Goal: Task Accomplishment & Management: Use online tool/utility

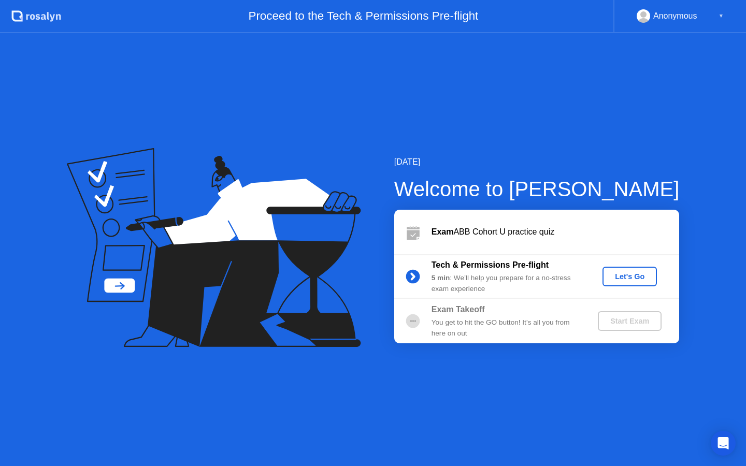
click at [627, 273] on div "Let's Go" at bounding box center [629, 276] width 46 height 8
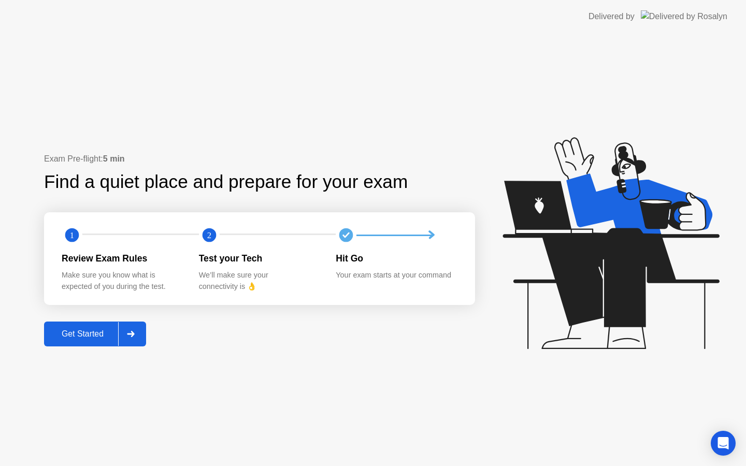
click at [104, 331] on div "Get Started" at bounding box center [82, 333] width 71 height 9
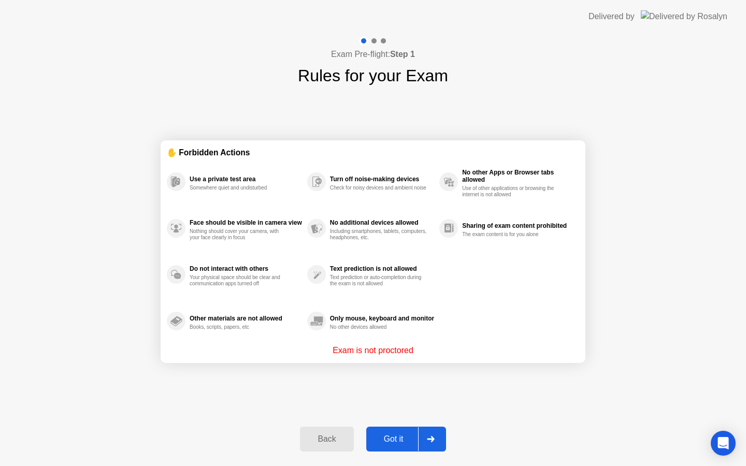
click at [400, 437] on div "Got it" at bounding box center [393, 438] width 49 height 9
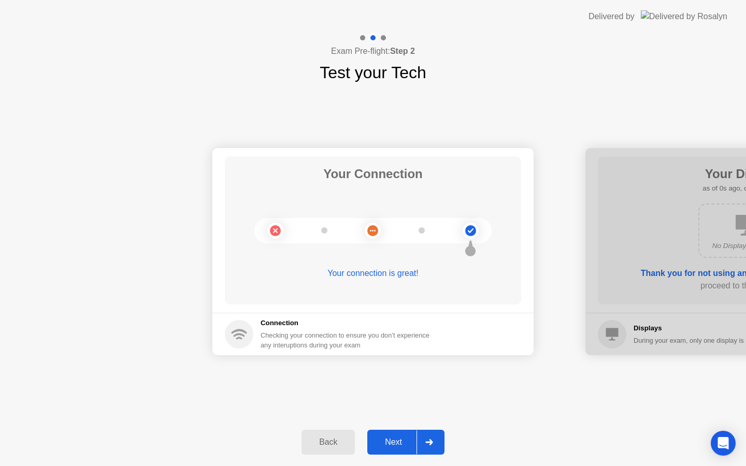
click at [403, 441] on div "Next" at bounding box center [393, 442] width 46 height 9
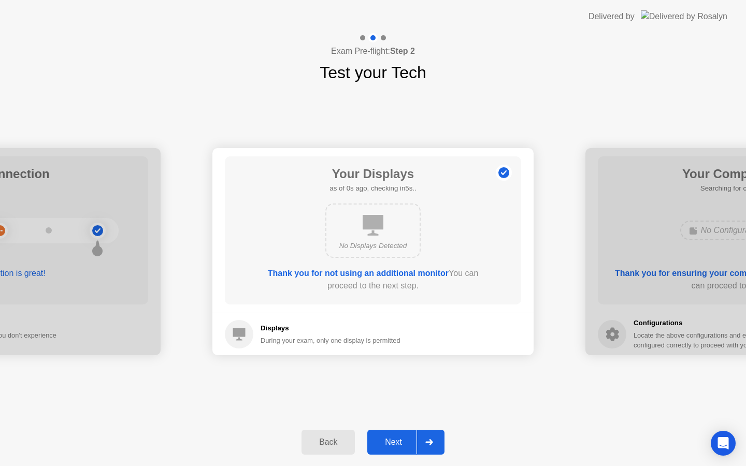
click at [403, 441] on div "Next" at bounding box center [393, 442] width 46 height 9
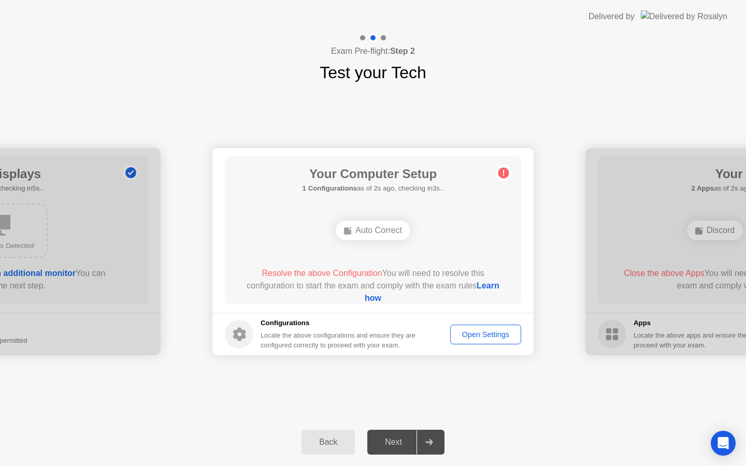
click at [403, 441] on div "Next" at bounding box center [393, 442] width 46 height 9
click at [365, 231] on div "Auto Correct" at bounding box center [373, 231] width 75 height 20
click at [487, 338] on div "Open Settings" at bounding box center [486, 334] width 64 height 8
click at [377, 446] on div "Next" at bounding box center [393, 442] width 46 height 9
click at [393, 239] on div "Auto Correct" at bounding box center [373, 231] width 75 height 20
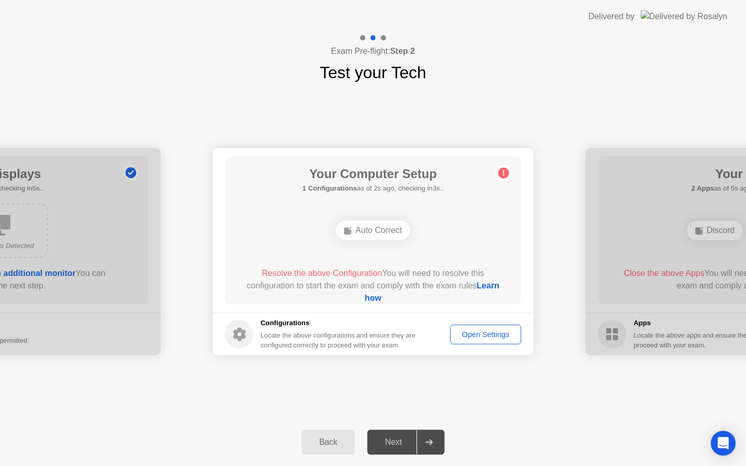
click at [389, 233] on div "Auto Correct" at bounding box center [373, 231] width 75 height 20
click at [436, 433] on div at bounding box center [428, 442] width 25 height 24
click at [339, 434] on button "Back" at bounding box center [327, 442] width 53 height 25
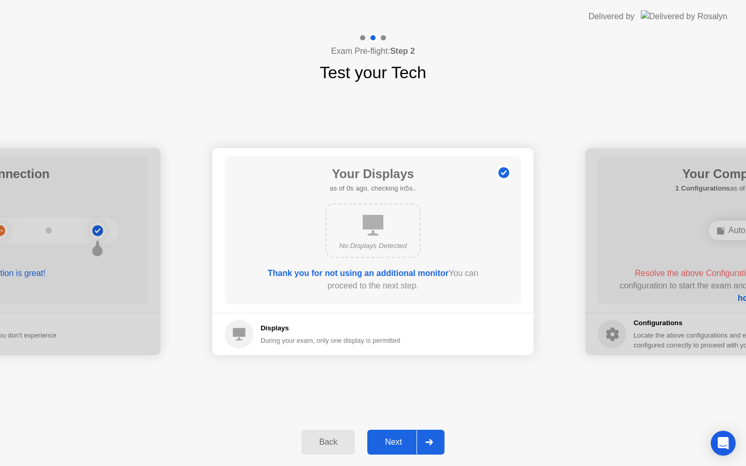
click at [394, 446] on div "Next" at bounding box center [393, 442] width 46 height 9
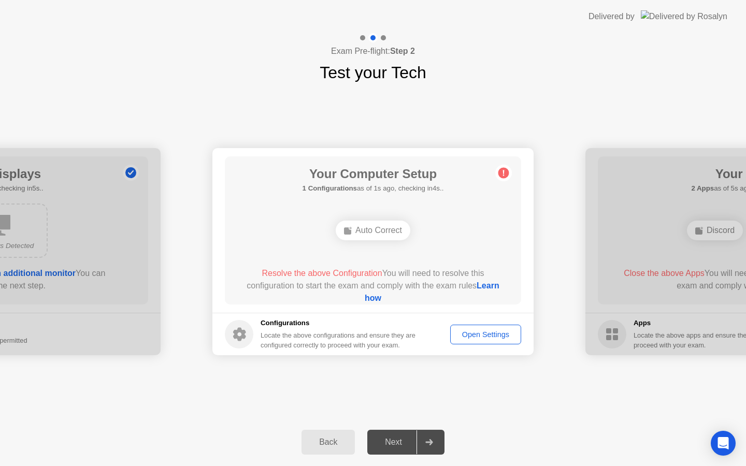
click at [501, 178] on icon at bounding box center [503, 173] width 17 height 17
click at [375, 244] on div "Your Computer Setup 1 Configurations as of 1s ago, checking in4s.. Auto Correct…" at bounding box center [373, 230] width 296 height 148
click at [375, 243] on div "Auto Correct" at bounding box center [372, 230] width 237 height 28
click at [387, 231] on div "Auto Correct" at bounding box center [373, 231] width 75 height 20
click at [489, 335] on div "Open Settings" at bounding box center [486, 334] width 64 height 8
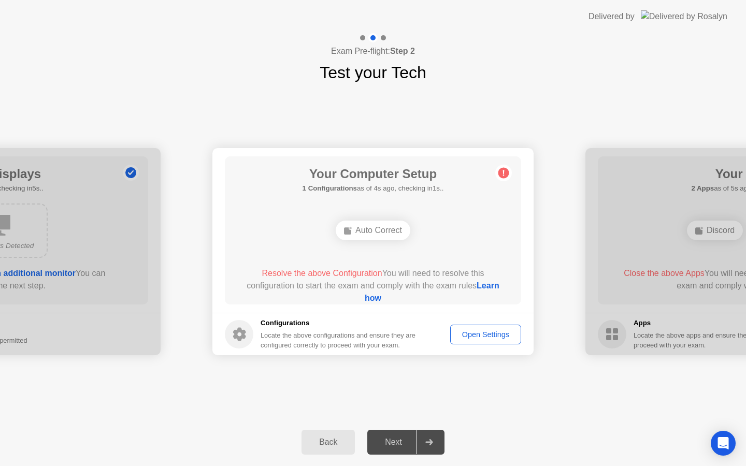
click at [482, 334] on div "Open Settings" at bounding box center [486, 334] width 64 height 8
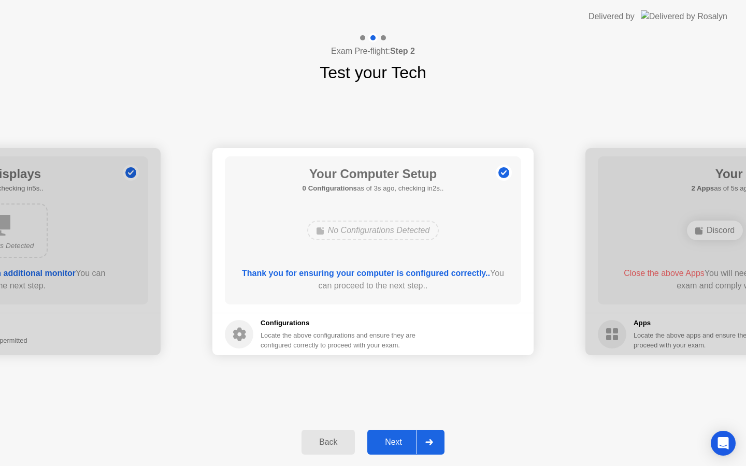
click at [431, 433] on div at bounding box center [428, 442] width 25 height 24
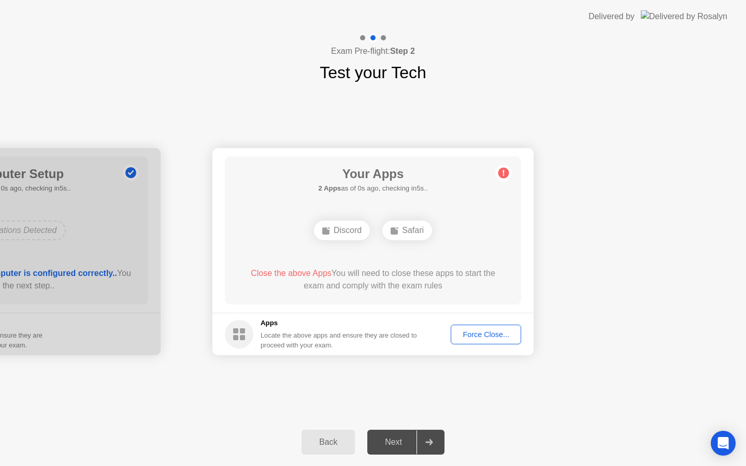
click at [509, 331] on div "Force Close..." at bounding box center [485, 334] width 63 height 8
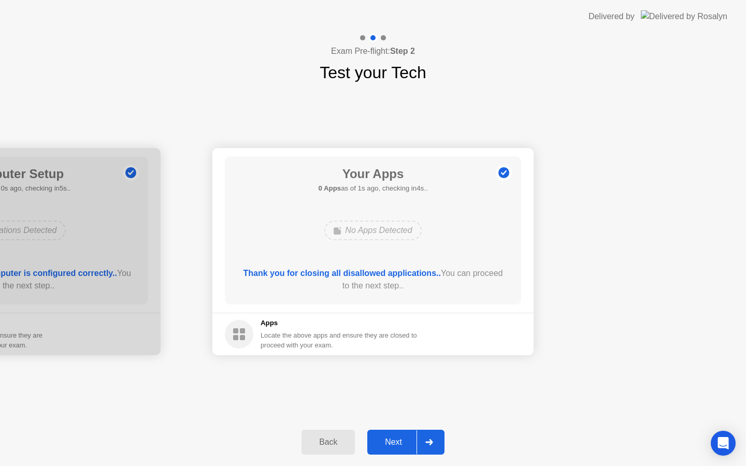
click at [406, 441] on div "Next" at bounding box center [393, 442] width 46 height 9
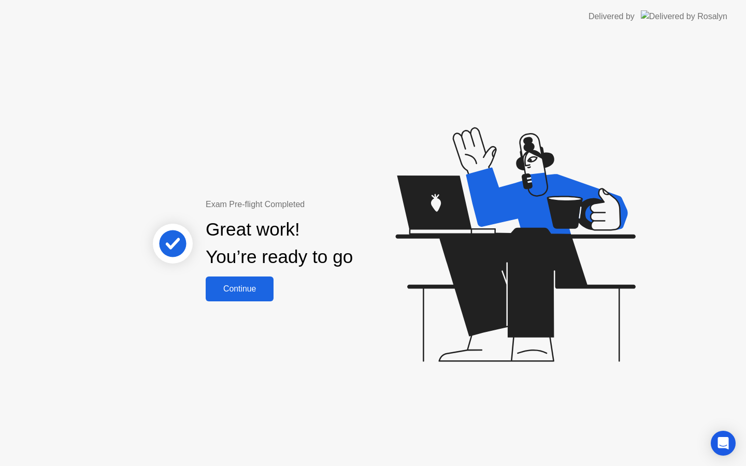
click at [252, 288] on div "Continue" at bounding box center [240, 288] width 62 height 9
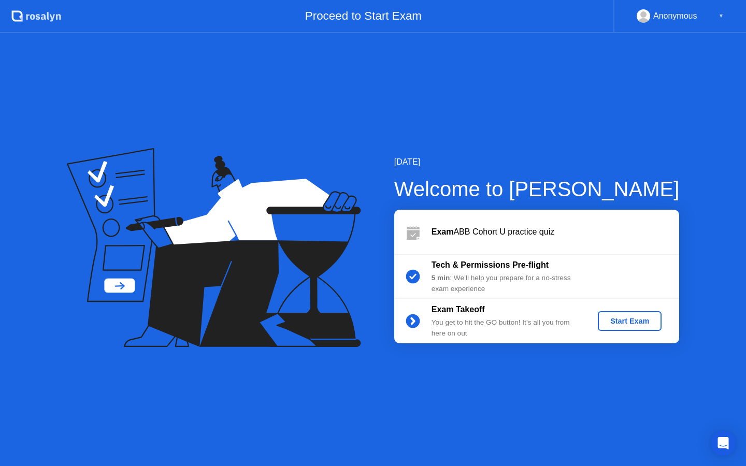
click at [624, 317] on div "Start Exam" at bounding box center [629, 321] width 55 height 8
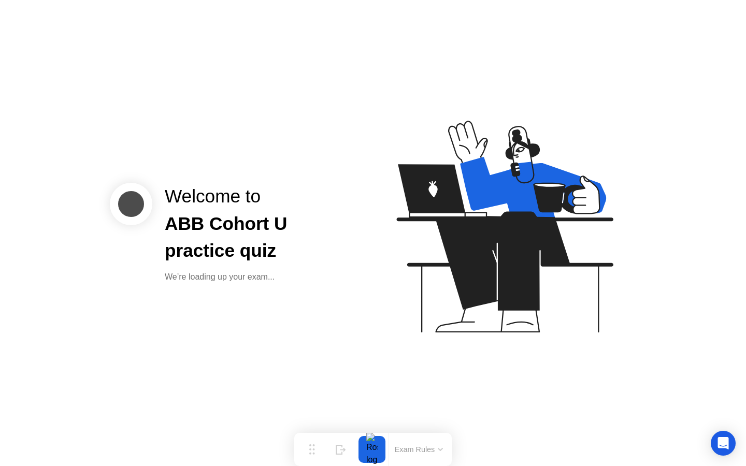
click at [425, 368] on div "Welcome to ABB Cohort U practice quiz We’re loading up your exam..." at bounding box center [373, 233] width 746 height 466
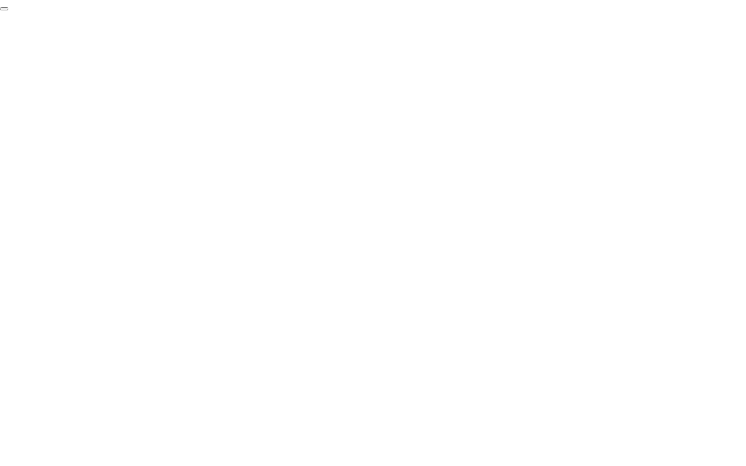
click div "End Proctoring Session"
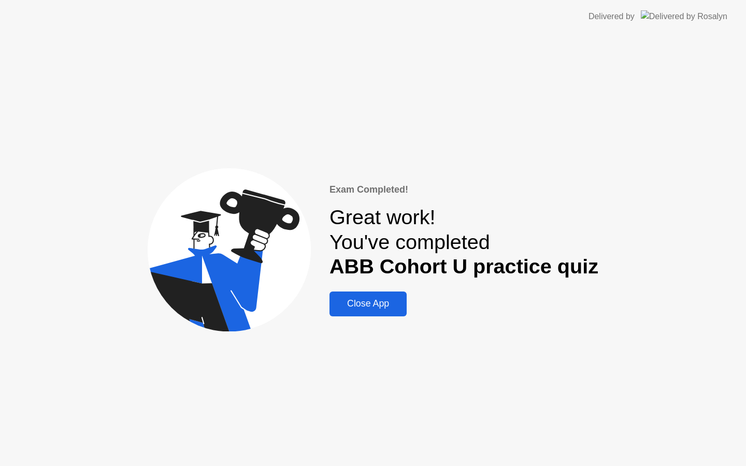
click at [355, 298] on div "Close App" at bounding box center [367, 303] width 71 height 11
